Goal: Task Accomplishment & Management: Manage account settings

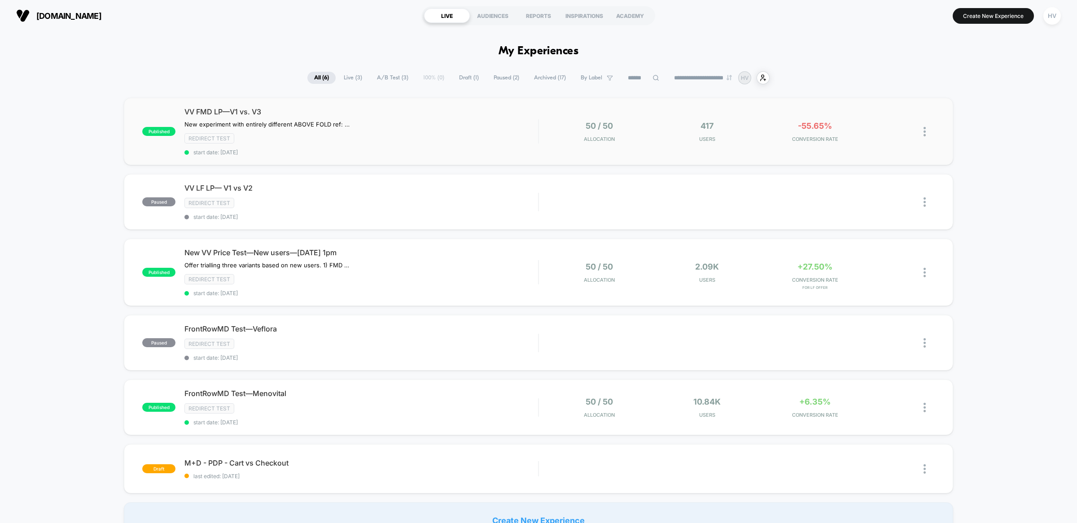
click at [401, 126] on div "New experiment with entirely different ABOVE FOLD ref: Notion 'New LP Build - […" at bounding box center [308, 124] width 248 height 7
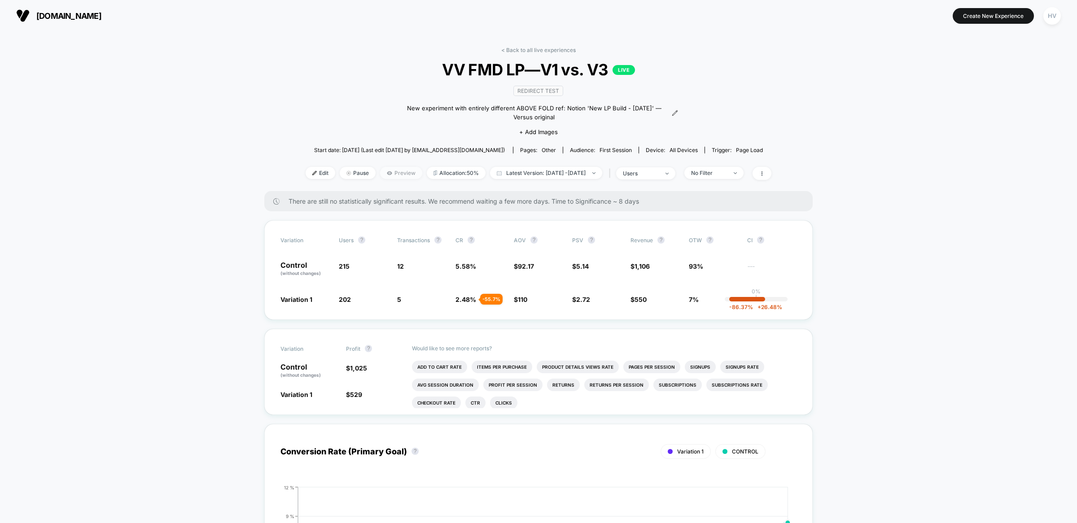
click at [393, 168] on span "Preview" at bounding box center [401, 173] width 42 height 12
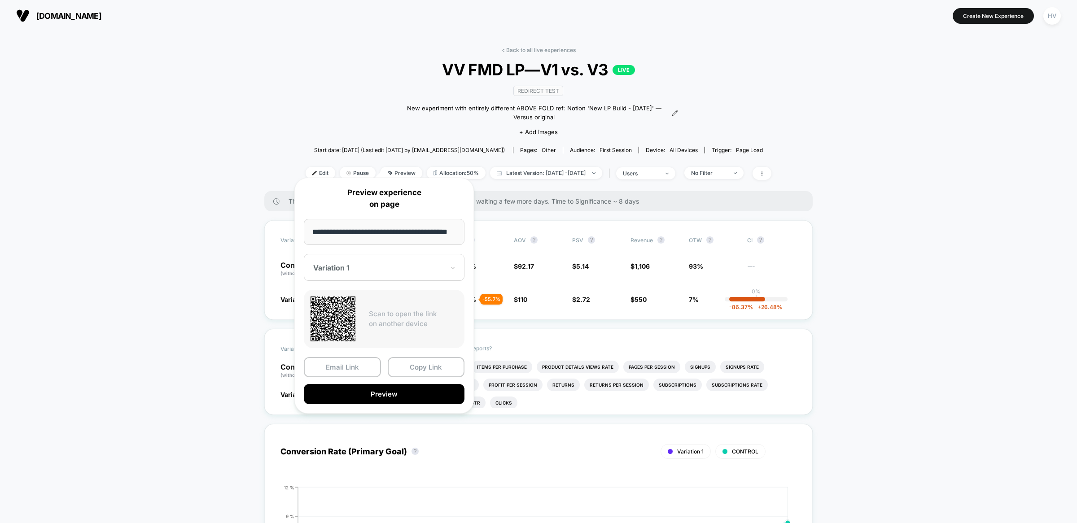
click at [400, 278] on div "Variation 1" at bounding box center [384, 267] width 161 height 27
click at [389, 320] on div "CONTROL" at bounding box center [384, 315] width 152 height 16
click at [407, 376] on button "Copy Link" at bounding box center [426, 367] width 77 height 20
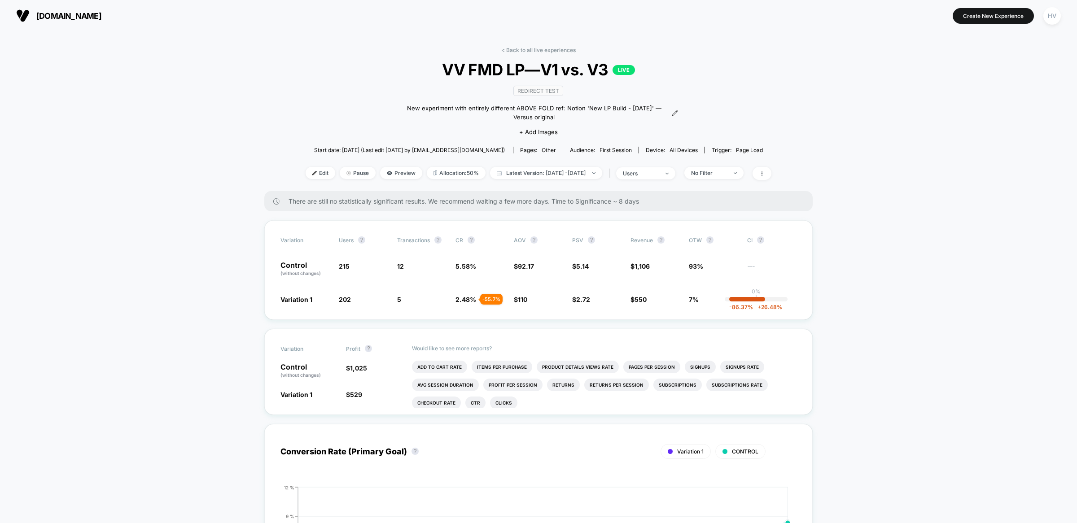
click at [659, 170] on div "users" at bounding box center [641, 173] width 36 height 7
click at [636, 196] on span "Sessions" at bounding box center [631, 198] width 26 height 8
click at [665, 259] on button "Save" at bounding box center [657, 258] width 106 height 15
click at [659, 170] on div "sessions" at bounding box center [641, 173] width 36 height 7
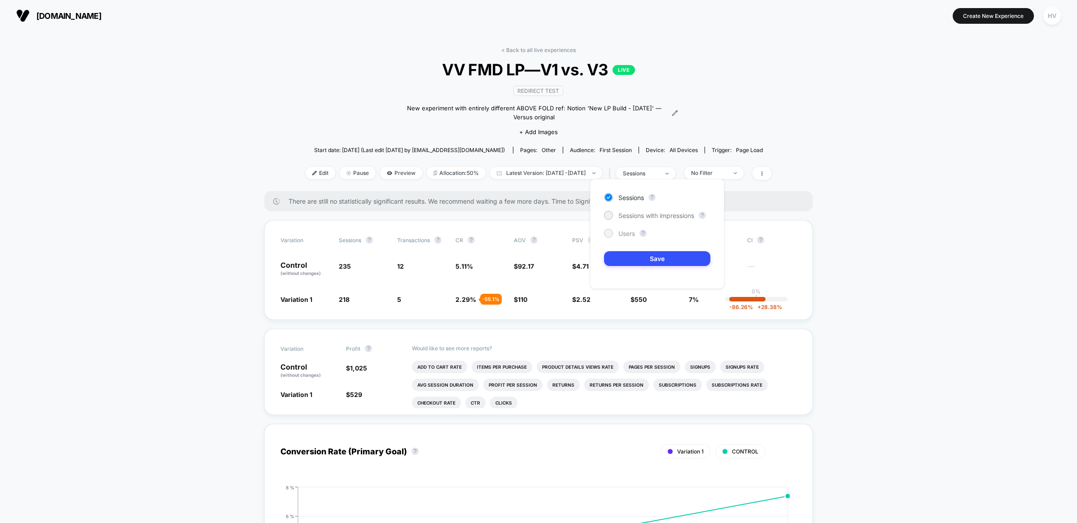
click at [628, 235] on span "Users" at bounding box center [626, 234] width 17 height 8
click at [653, 263] on button "Save" at bounding box center [657, 258] width 106 height 15
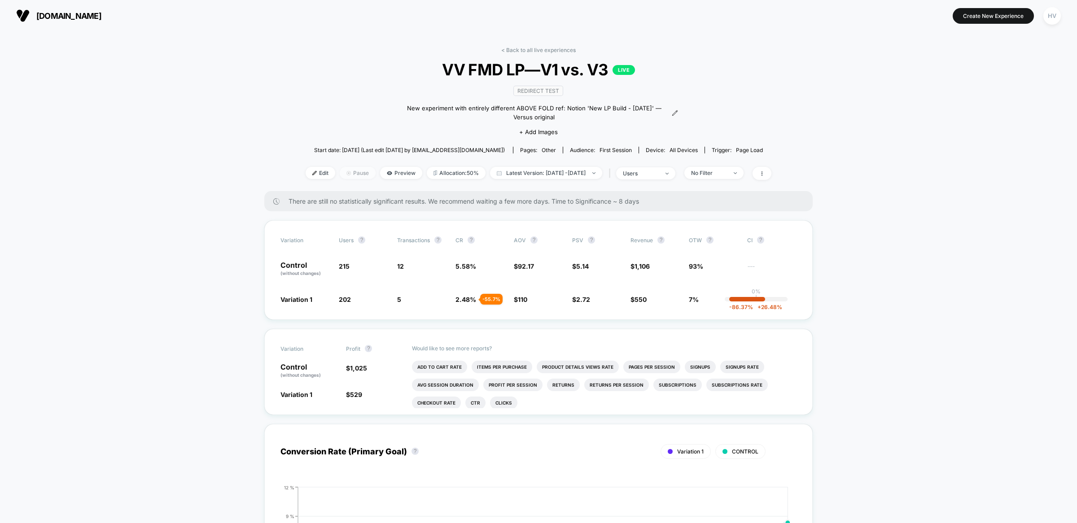
click at [347, 167] on span "Pause" at bounding box center [358, 173] width 36 height 12
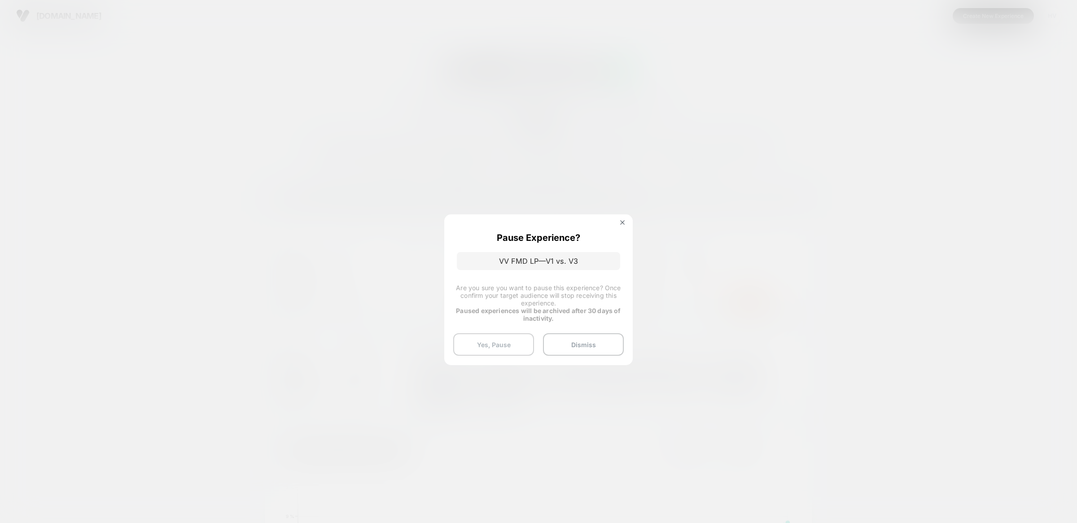
click at [516, 346] on button "Yes, Pause" at bounding box center [493, 344] width 81 height 22
